Goal: Task Accomplishment & Management: Manage account settings

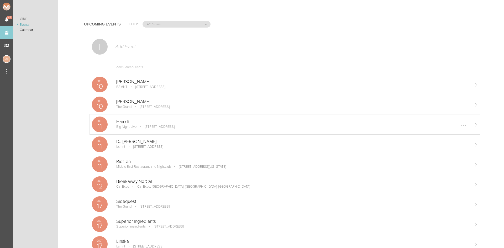
click at [139, 126] on p "110 Causeway St, Boston, MA 02114, USA" at bounding box center [155, 127] width 37 height 4
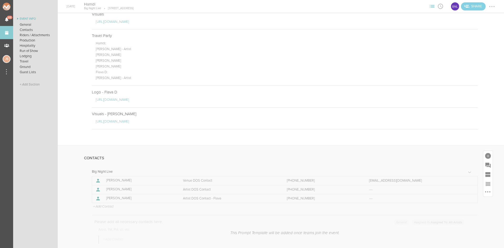
scroll to position [499, 0]
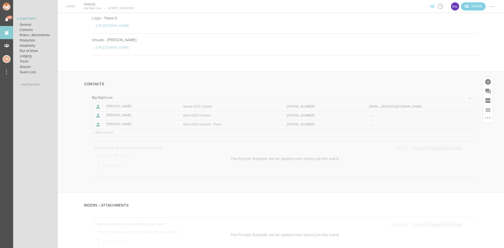
click at [110, 132] on p "+ Add Contact" at bounding box center [103, 133] width 21 height 4
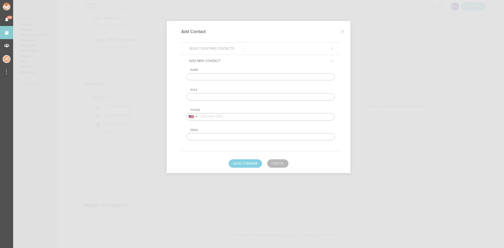
click at [215, 76] on input "text" at bounding box center [260, 76] width 148 height 7
type input "h"
type input "[PERSON_NAME]"
type input "Artist DOS Contact - Baauer"
click at [243, 117] on input "tel" at bounding box center [260, 116] width 148 height 7
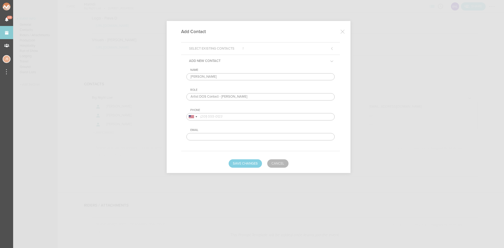
paste input "(323) 508-7835"
type input "(323) 508-7835"
click at [249, 165] on button "Save Changes" at bounding box center [245, 163] width 33 height 8
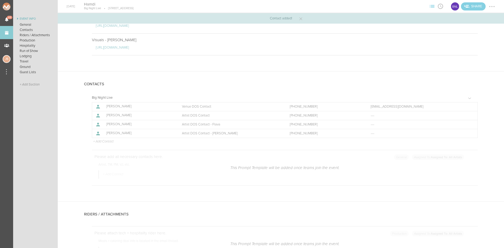
drag, startPoint x: 490, startPoint y: 7, endPoint x: 490, endPoint y: 10, distance: 3.4
click at [490, 7] on div at bounding box center [492, 6] width 8 height 8
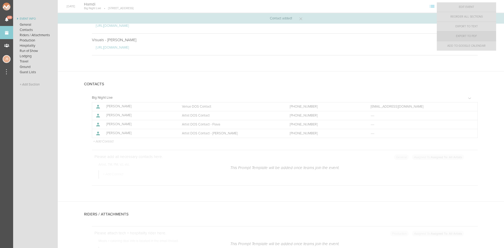
click at [477, 39] on link "Export to PDF" at bounding box center [466, 35] width 59 height 9
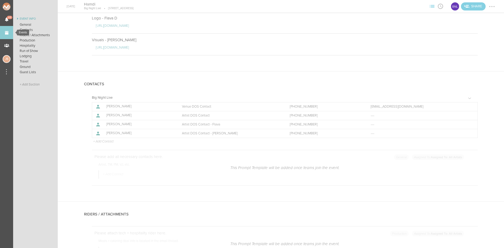
click at [7, 34] on link "Events" at bounding box center [6, 32] width 13 height 13
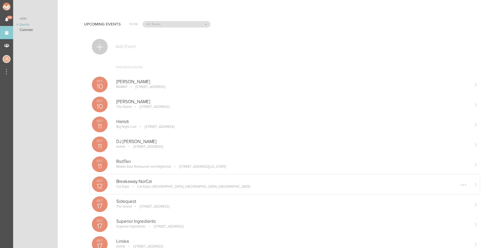
click at [162, 186] on p "Cal Expo, Sacramento, CA, USA" at bounding box center [190, 186] width 120 height 4
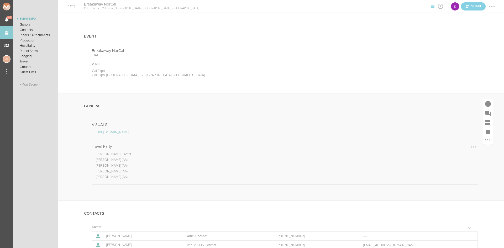
click at [469, 147] on div at bounding box center [473, 147] width 8 height 8
click at [461, 150] on link "Edit Note" at bounding box center [457, 147] width 40 height 9
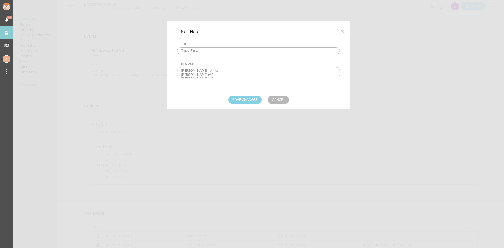
scroll to position [12, 0]
drag, startPoint x: 218, startPoint y: 76, endPoint x: 179, endPoint y: 77, distance: 38.6
click at [179, 77] on textarea "[PERSON_NAME] - Artist [PERSON_NAME] (AA) [PERSON_NAME] (AA) [PERSON_NAME] (AA)…" at bounding box center [258, 72] width 163 height 11
type textarea "[PERSON_NAME] - Artist [PERSON_NAME] (AA) [PERSON_NAME] (AA)"
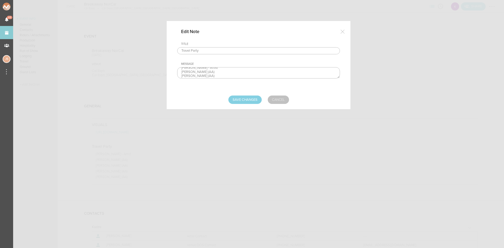
click at [281, 99] on link "Cancel" at bounding box center [278, 100] width 21 height 8
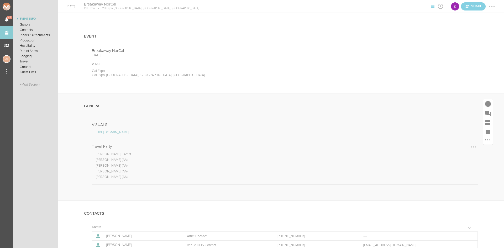
click at [470, 147] on div at bounding box center [473, 147] width 8 height 8
click at [460, 149] on link "Edit Note" at bounding box center [457, 147] width 40 height 9
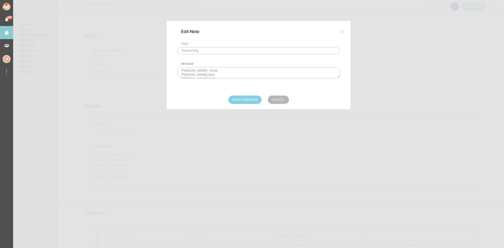
scroll to position [12, 0]
click at [234, 75] on textarea "[PERSON_NAME] - Artist [PERSON_NAME] (AA) [PERSON_NAME] (AA) [PERSON_NAME] (AA)…" at bounding box center [258, 72] width 163 height 11
type textarea "[PERSON_NAME] - Artist [PERSON_NAME] (AA) [PERSON_NAME] (AA) [PERSON_NAME] + 1 …"
click at [247, 99] on input "Save Changes" at bounding box center [244, 100] width 33 height 8
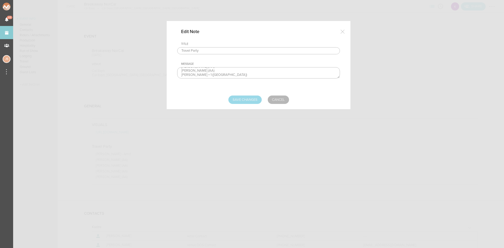
type input "Saving..."
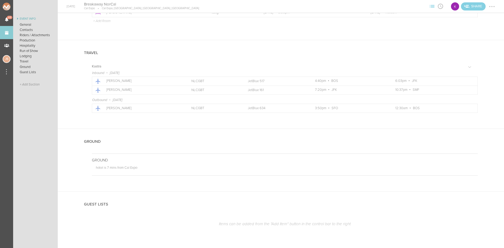
scroll to position [630, 0]
click at [493, 6] on div at bounding box center [492, 6] width 8 height 8
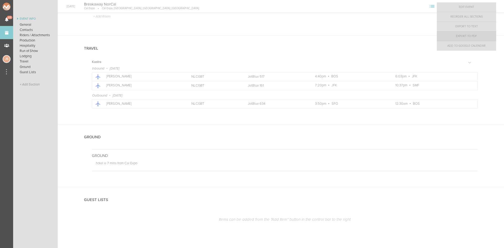
click at [473, 39] on link "Export to PDF" at bounding box center [466, 35] width 59 height 9
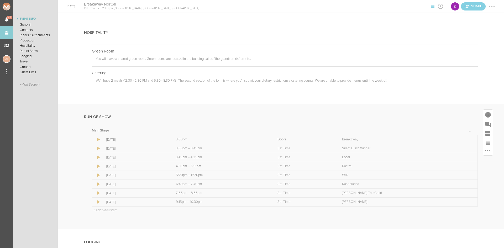
scroll to position [184, 0]
